Goal: Information Seeking & Learning: Learn about a topic

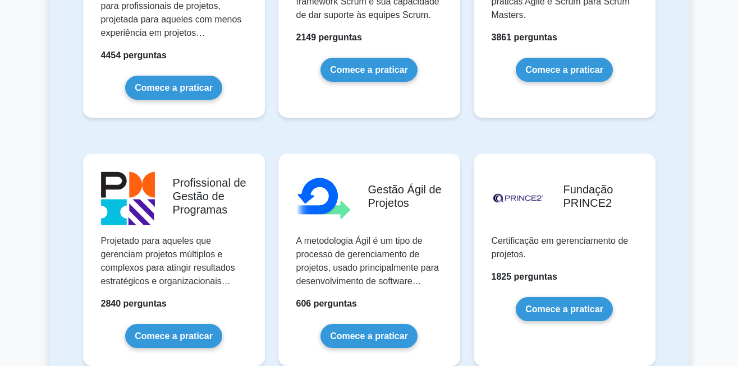
scroll to position [962, 0]
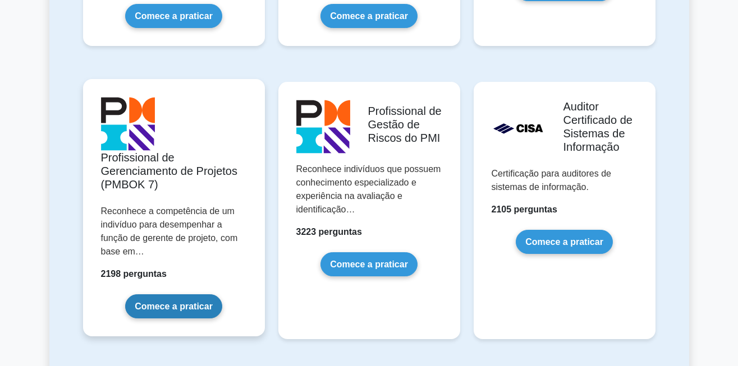
click at [213, 295] on link "Comece a praticar" at bounding box center [173, 307] width 97 height 24
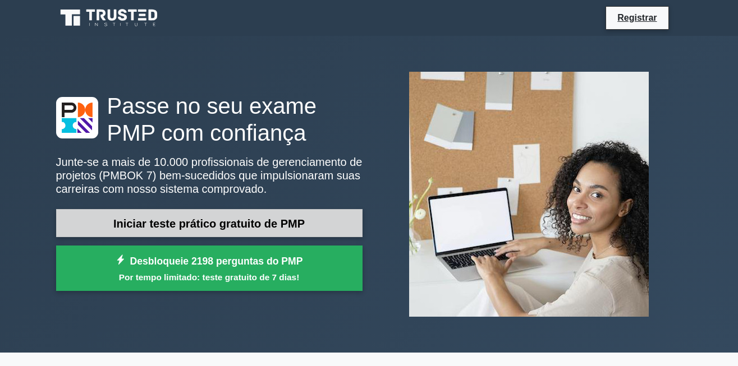
click at [208, 220] on font "Iniciar teste prático gratuito de PMP" at bounding box center [208, 224] width 191 height 12
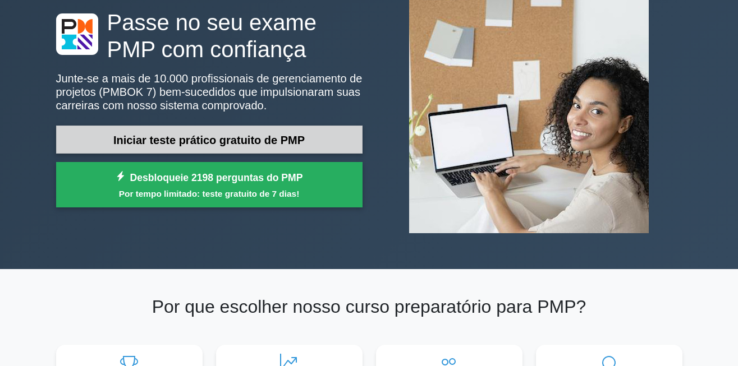
scroll to position [40, 0]
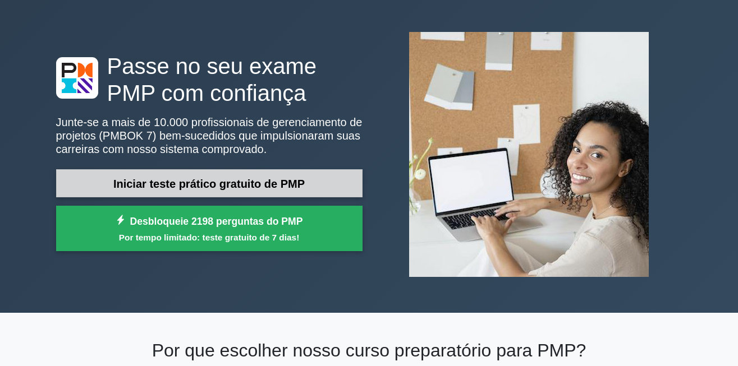
click at [296, 191] on link "Iniciar teste prático gratuito de PMP" at bounding box center [209, 183] width 306 height 29
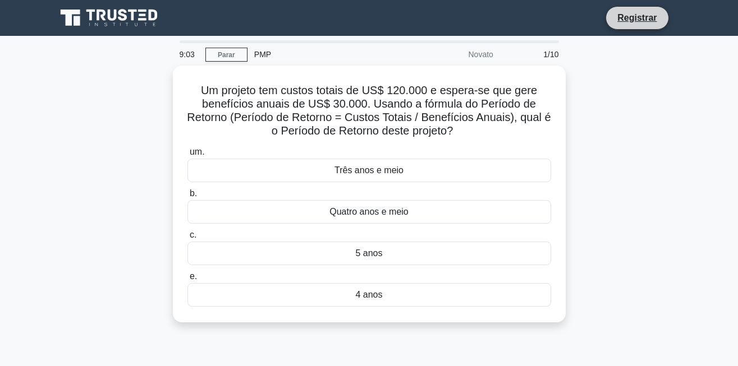
click at [631, 25] on li "Registrar" at bounding box center [636, 18] width 63 height 24
click at [629, 22] on font "Registrar" at bounding box center [636, 18] width 39 height 10
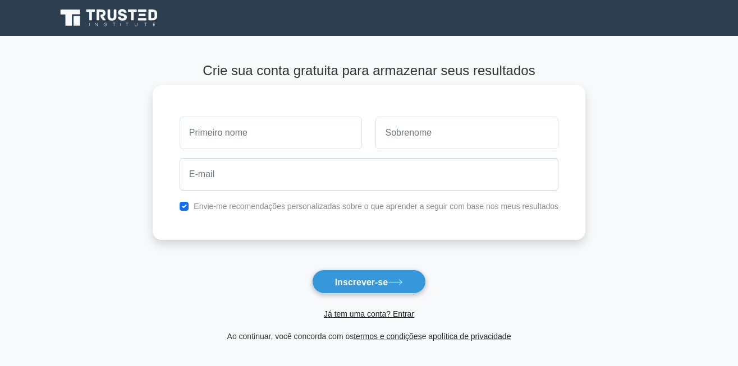
click at [402, 205] on font "Envie-me recomendações personalizadas sobre o que aprender a seguir com base no…" at bounding box center [376, 206] width 365 height 9
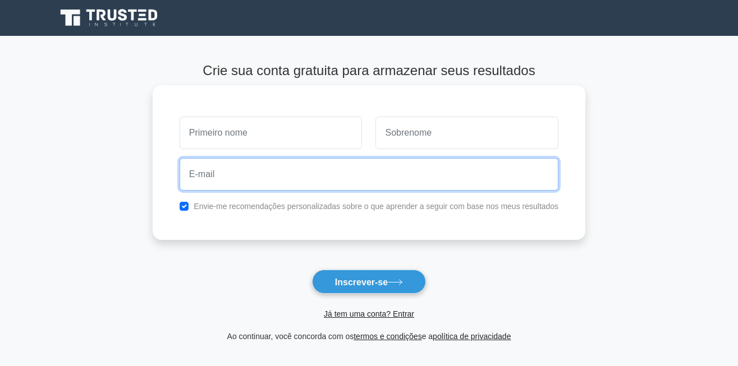
click at [399, 190] on input "email" at bounding box center [369, 174] width 379 height 33
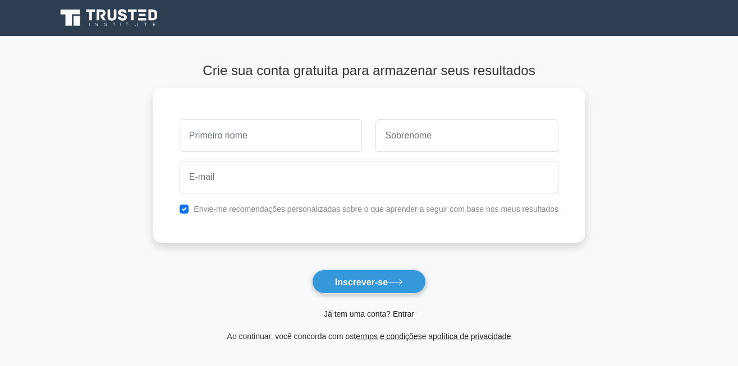
click at [398, 316] on font "Já tem uma conta? Entrar" at bounding box center [369, 314] width 90 height 9
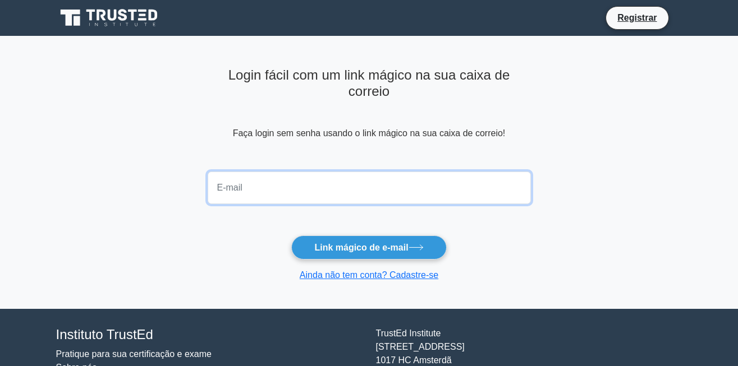
click at [273, 182] on input "email" at bounding box center [369, 188] width 323 height 33
type input "[EMAIL_ADDRESS][DOMAIN_NAME]"
click at [291, 236] on button "Link mágico de e-mail" at bounding box center [368, 248] width 155 height 24
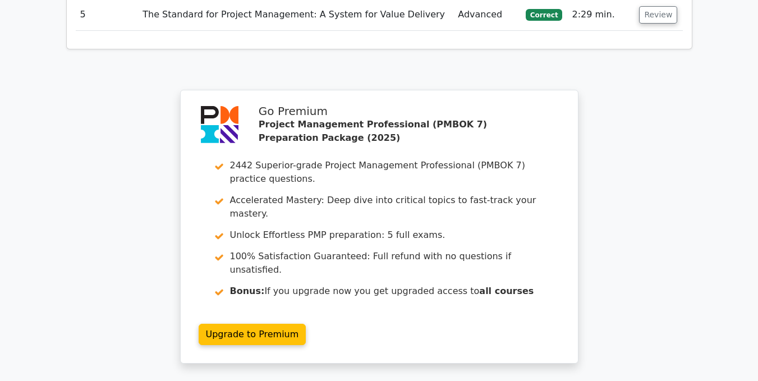
scroll to position [1513, 0]
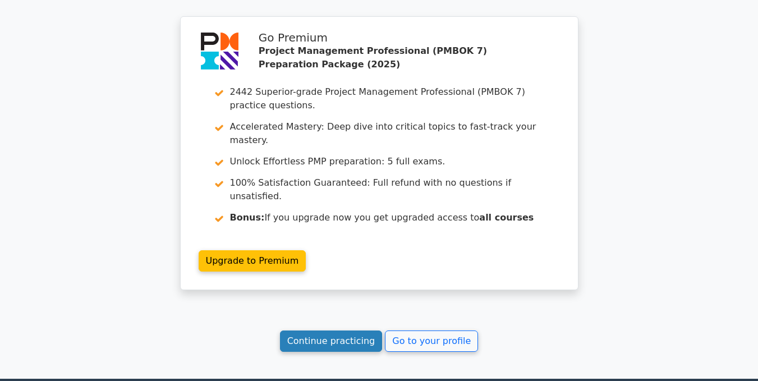
click at [371, 330] on link "Continue practicing" at bounding box center [331, 340] width 103 height 21
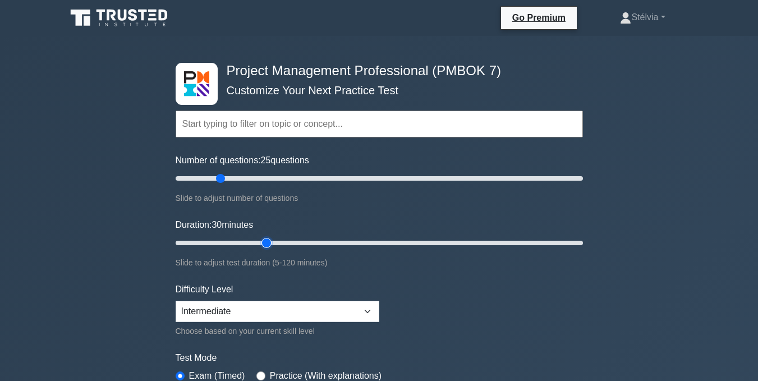
click at [275, 241] on input "Duration: 30 minutes" at bounding box center [379, 242] width 407 height 13
type input "35"
click at [275, 242] on input "Duration: 30 minutes" at bounding box center [379, 242] width 407 height 13
